Goal: Download file/media

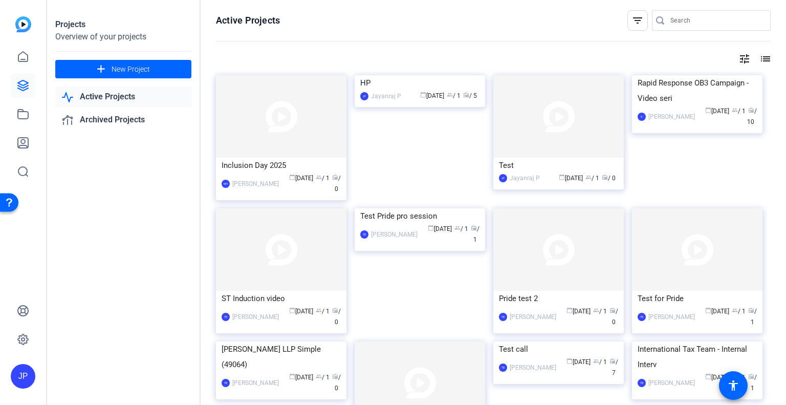
click at [706, 26] on input "Search" at bounding box center [716, 20] width 92 height 12
paste input "[PERSON_NAME]-HP-HP-1756397741720-webcam"
type input "[PERSON_NAME]-HP-HP-1756397741720-webcam"
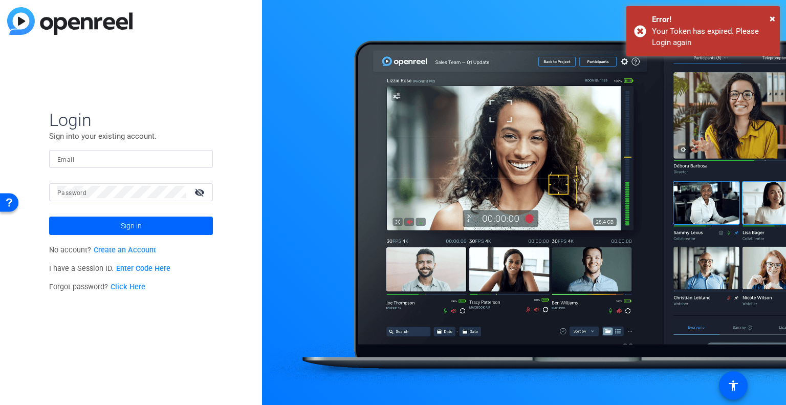
type input "[EMAIL_ADDRESS][DOMAIN_NAME]"
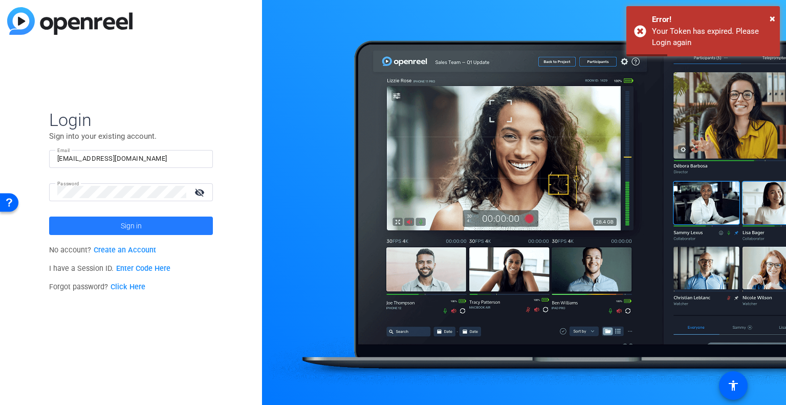
click at [165, 220] on span at bounding box center [131, 225] width 164 height 25
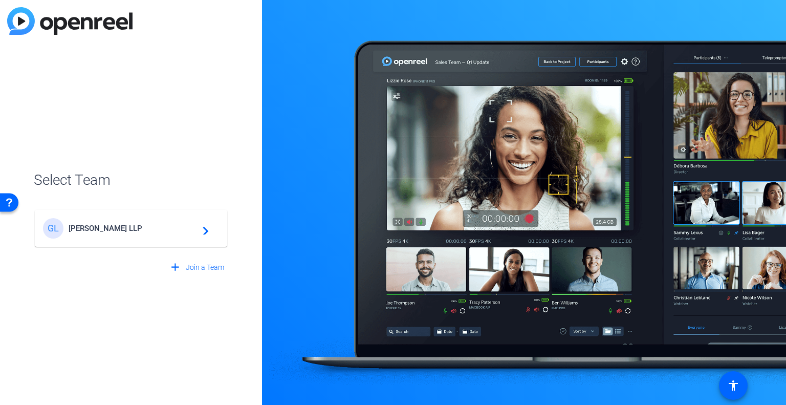
click at [129, 229] on span "[PERSON_NAME] LLP" at bounding box center [133, 227] width 128 height 9
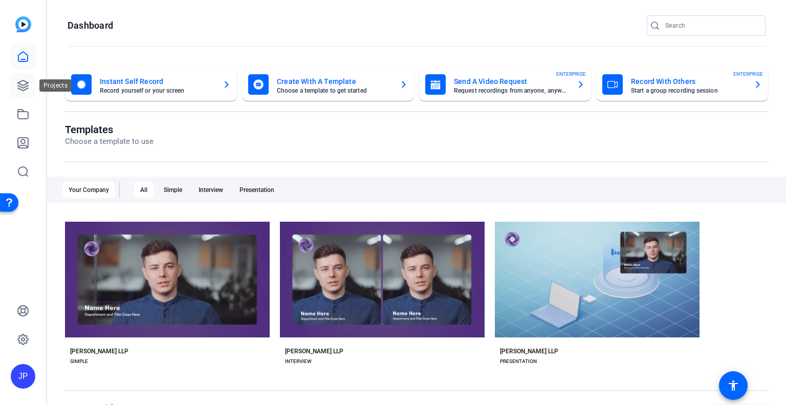
click at [29, 93] on link at bounding box center [23, 85] width 25 height 25
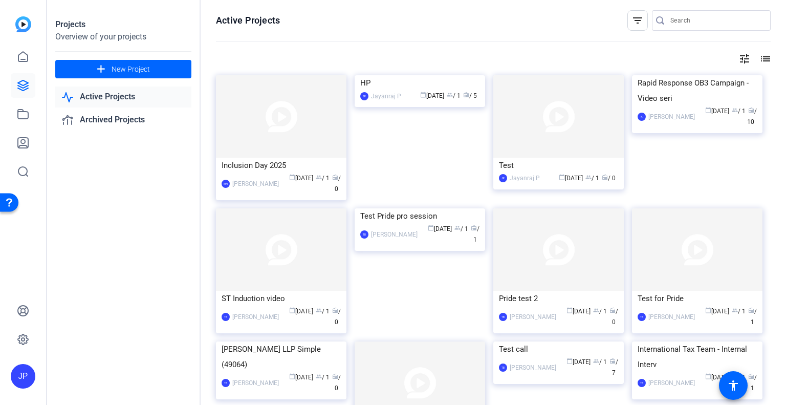
click at [397, 75] on img at bounding box center [419, 75] width 130 height 0
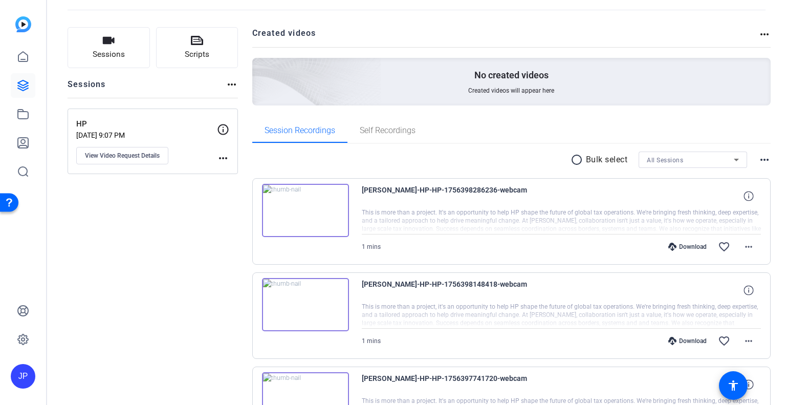
scroll to position [102, 0]
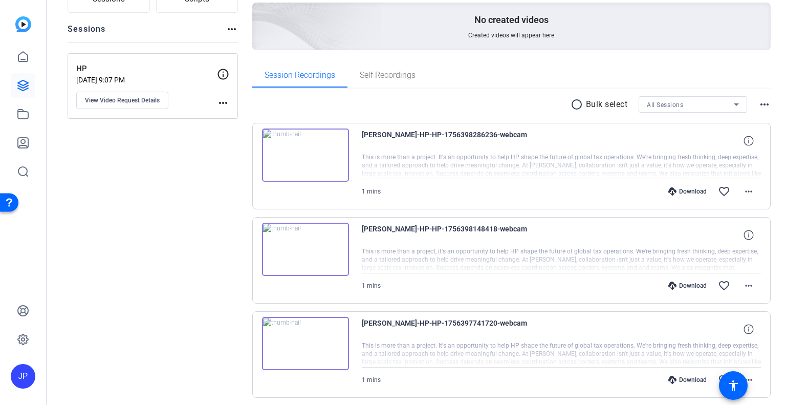
click at [302, 153] on img at bounding box center [305, 154] width 87 height 53
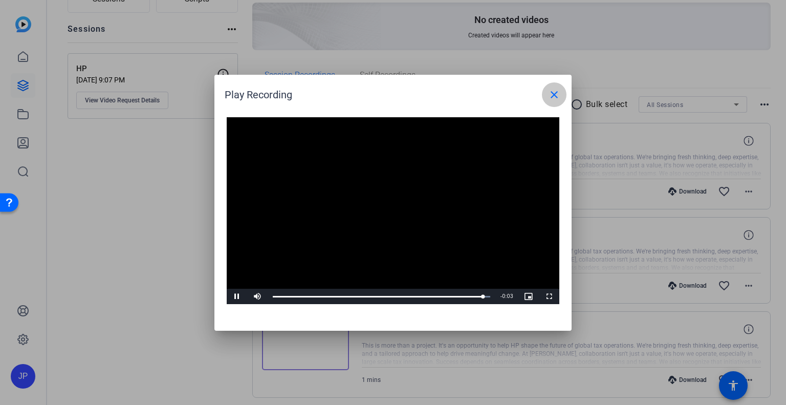
click at [555, 99] on mat-icon "close" at bounding box center [554, 94] width 12 height 12
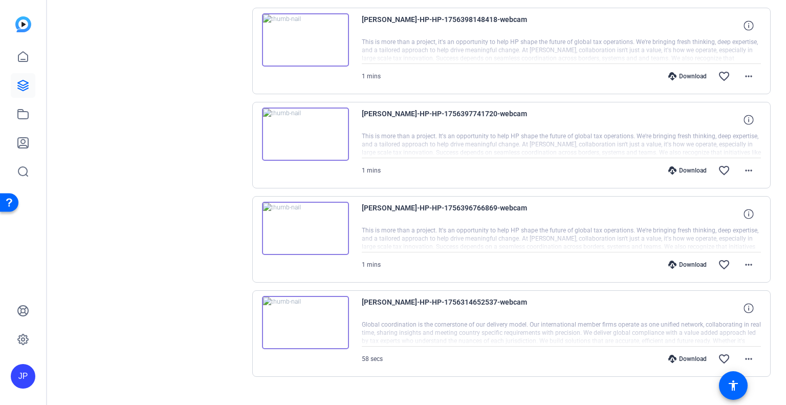
scroll to position [327, 0]
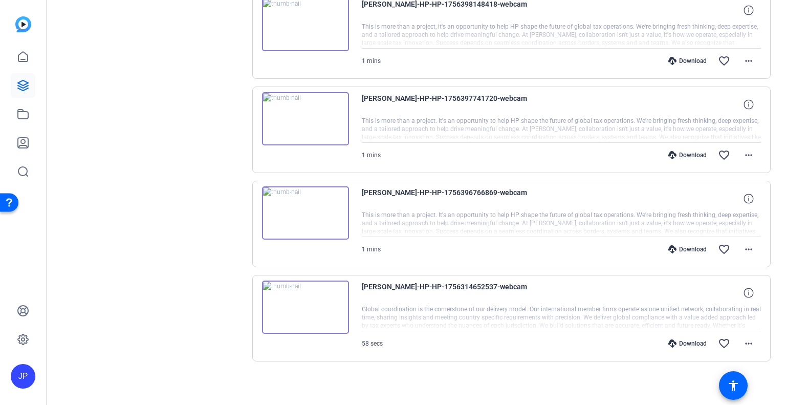
click at [677, 217] on div at bounding box center [561, 224] width 399 height 26
click at [743, 249] on mat-icon "more_horiz" at bounding box center [748, 249] width 12 height 12
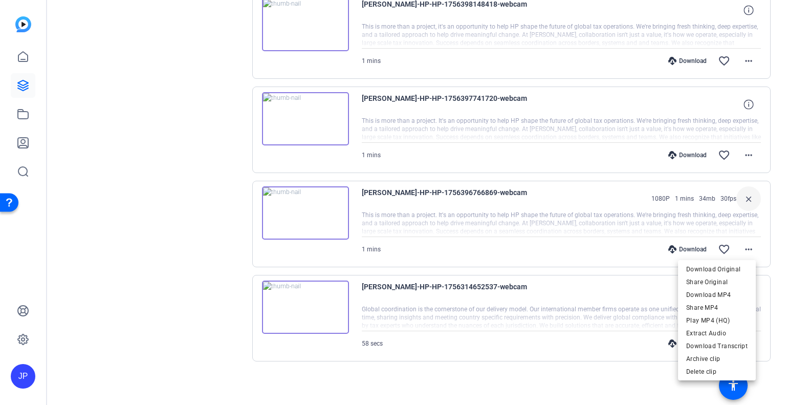
click at [570, 217] on div at bounding box center [393, 202] width 786 height 405
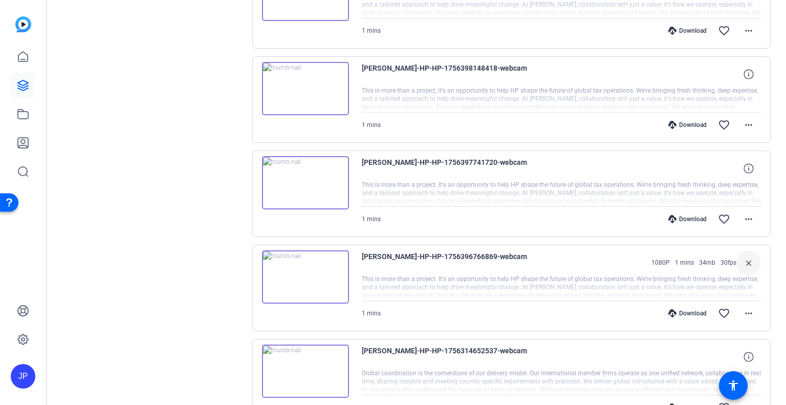
scroll to position [225, 0]
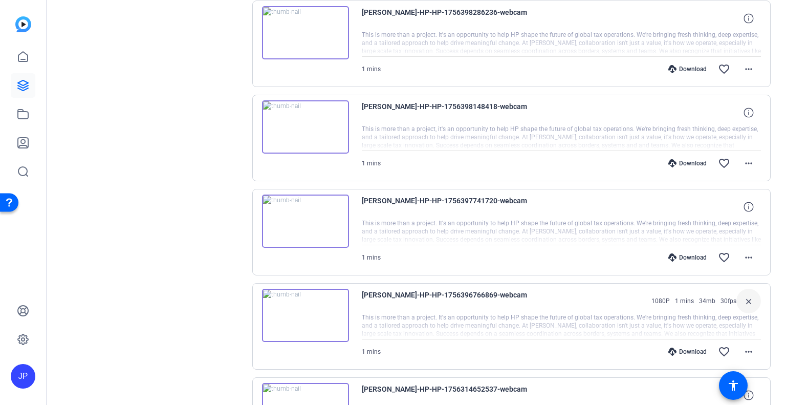
click at [307, 127] on img at bounding box center [305, 126] width 87 height 53
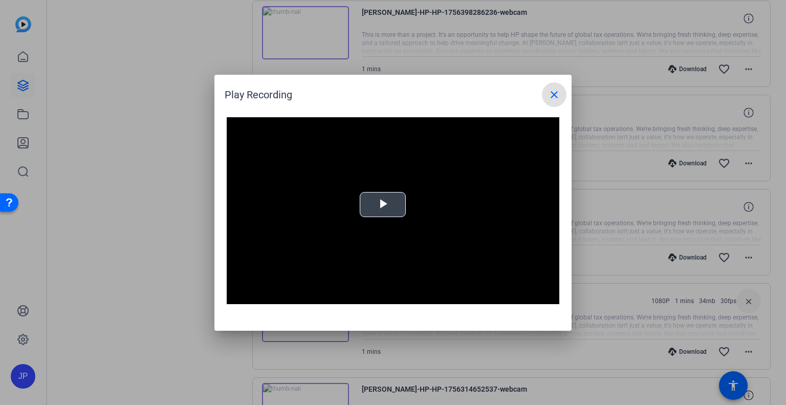
click at [383, 204] on span "Video Player" at bounding box center [383, 204] width 0 height 0
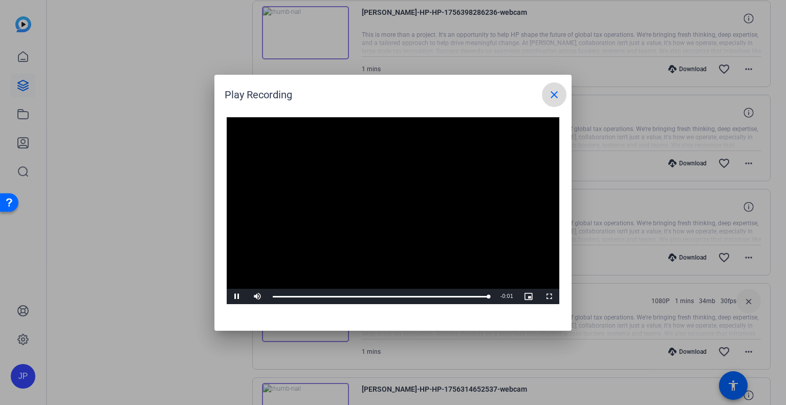
click at [556, 94] on mat-icon "close" at bounding box center [554, 94] width 12 height 12
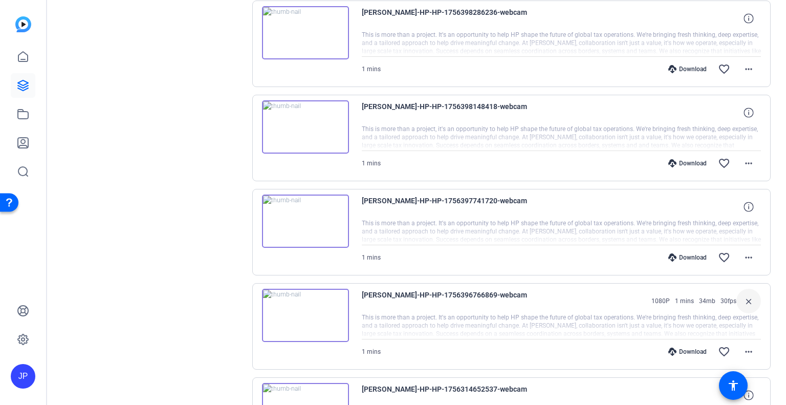
click at [305, 218] on img at bounding box center [305, 220] width 87 height 53
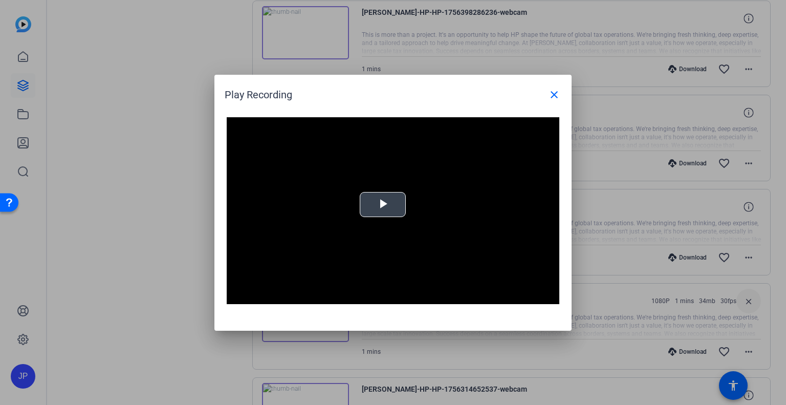
click at [383, 204] on span "Video Player" at bounding box center [383, 204] width 0 height 0
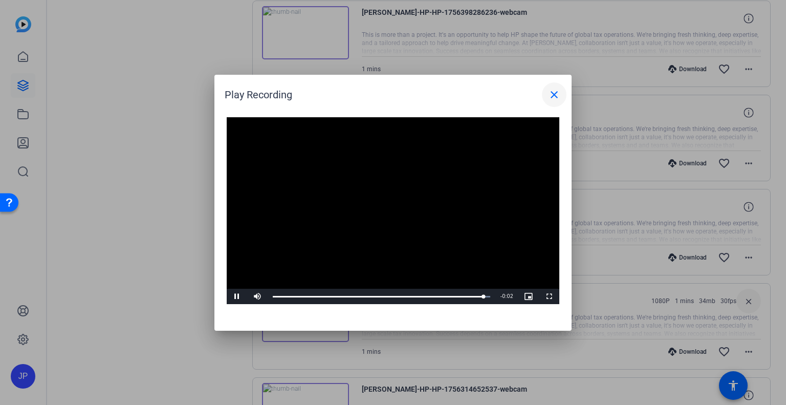
click at [552, 93] on mat-icon "close" at bounding box center [554, 94] width 12 height 12
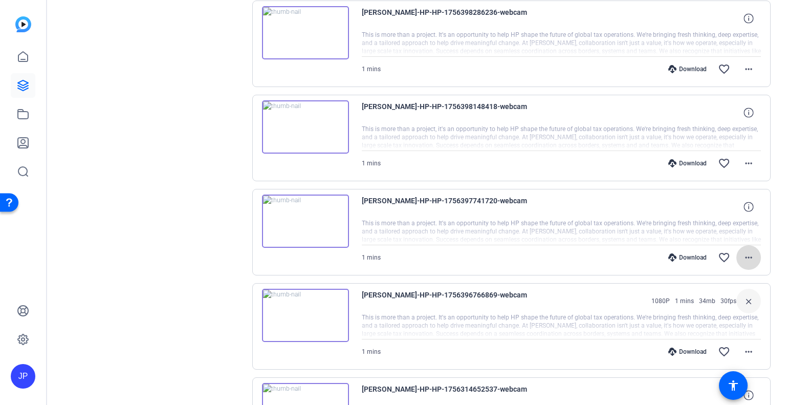
click at [742, 253] on mat-icon "more_horiz" at bounding box center [748, 257] width 12 height 12
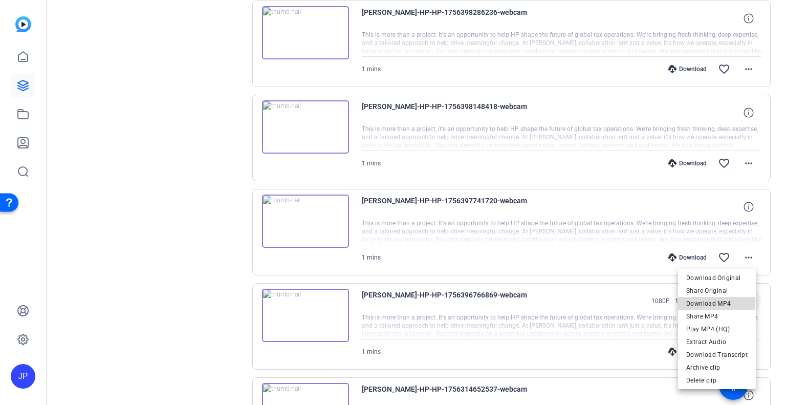
click at [708, 299] on span "Download MP4" at bounding box center [716, 303] width 61 height 12
